Goal: Find specific page/section

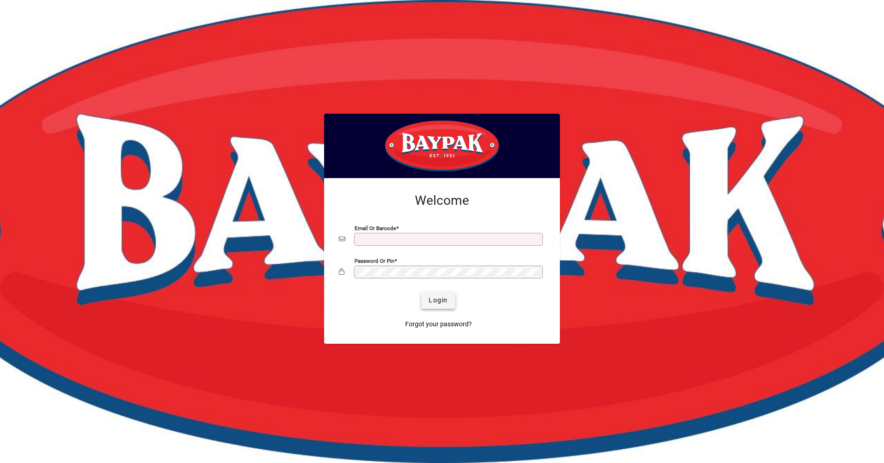
type input "**********"
click at [437, 306] on span "submit" at bounding box center [438, 301] width 34 height 22
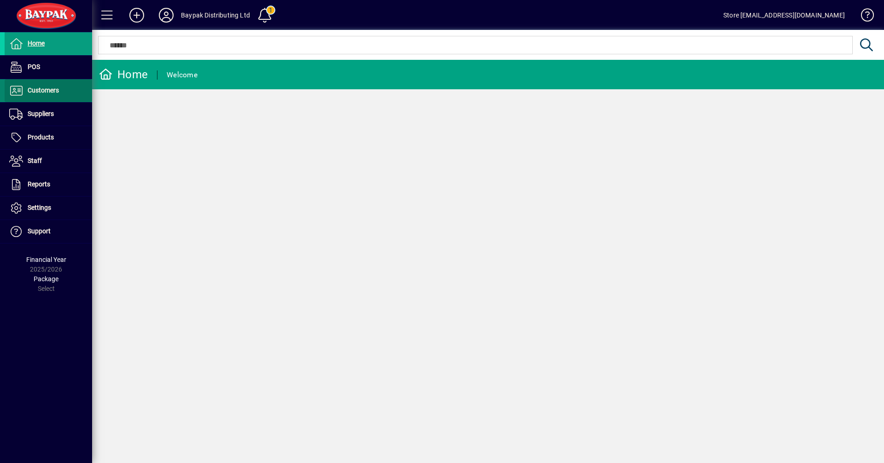
click at [36, 92] on span "Customers" at bounding box center [43, 90] width 31 height 7
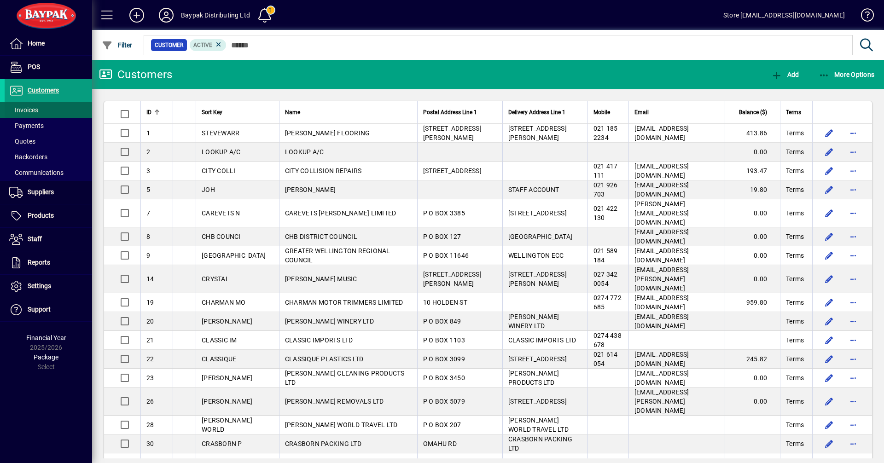
click at [35, 112] on span "Invoices" at bounding box center [23, 109] width 29 height 7
